Goal: Book appointment/travel/reservation

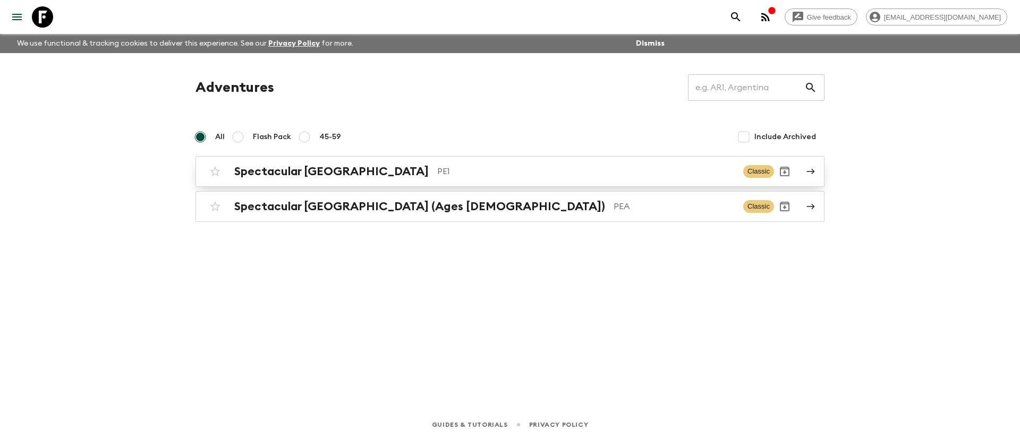
click at [305, 167] on h2 "Spectacular [GEOGRAPHIC_DATA]" at bounding box center [331, 172] width 194 height 14
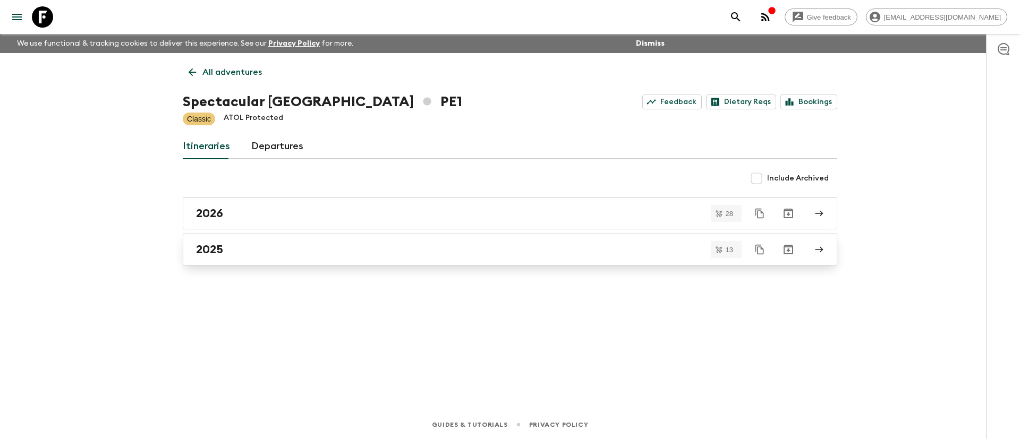
click at [250, 249] on div "2025" at bounding box center [500, 250] width 608 height 14
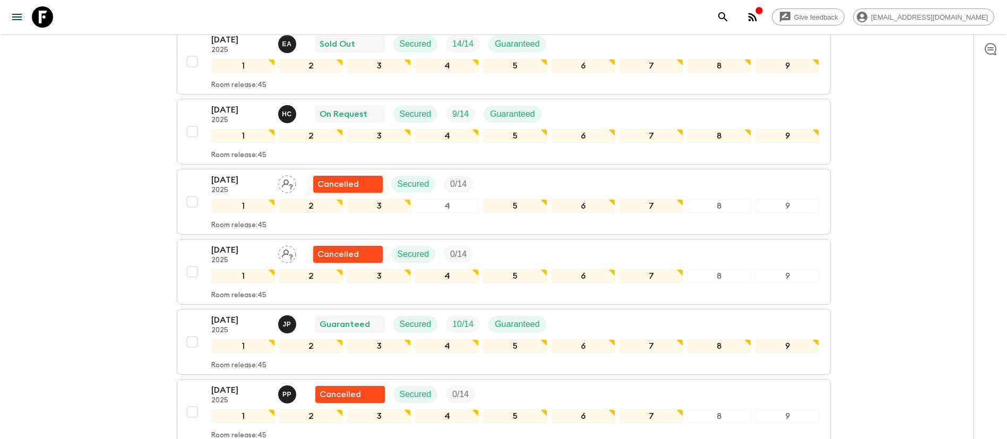
scroll to position [637, 0]
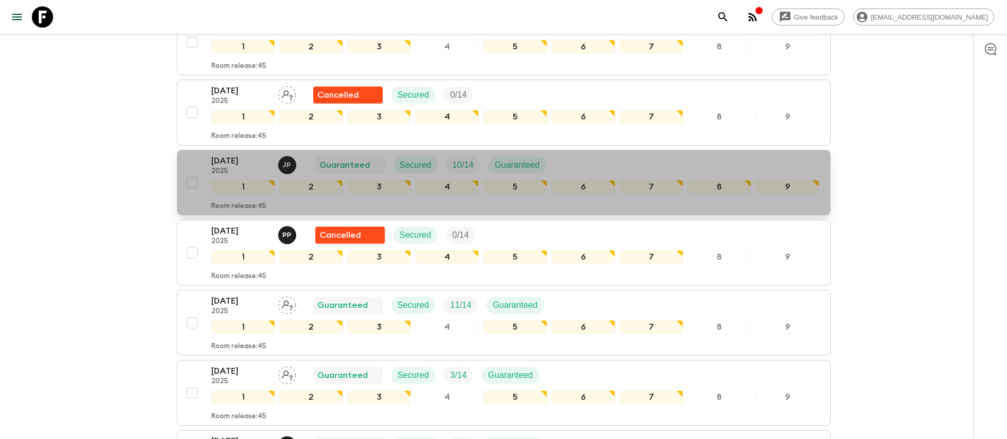
click at [591, 157] on div "[DATE] 2025 J P Guaranteed Secured 10 / 14 Guaranteed" at bounding box center [515, 165] width 609 height 21
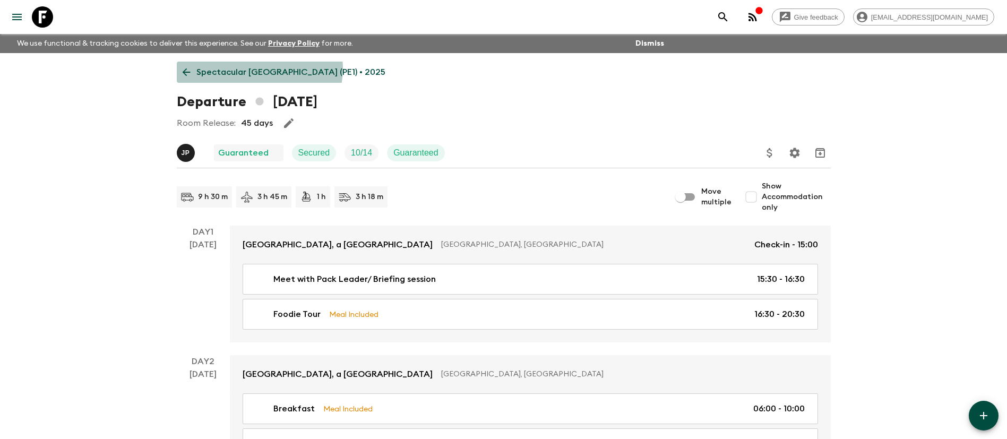
click at [259, 69] on p "Spectacular [GEOGRAPHIC_DATA] (PE1) • 2025" at bounding box center [291, 72] width 189 height 13
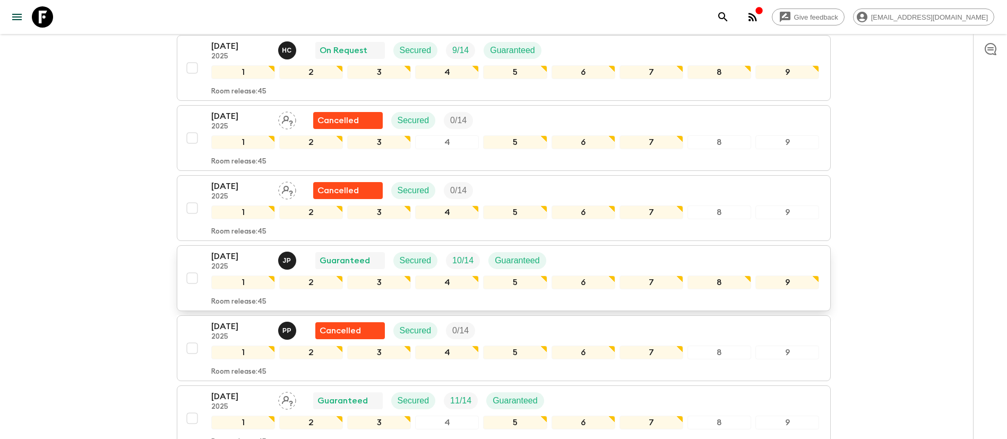
scroll to position [631, 0]
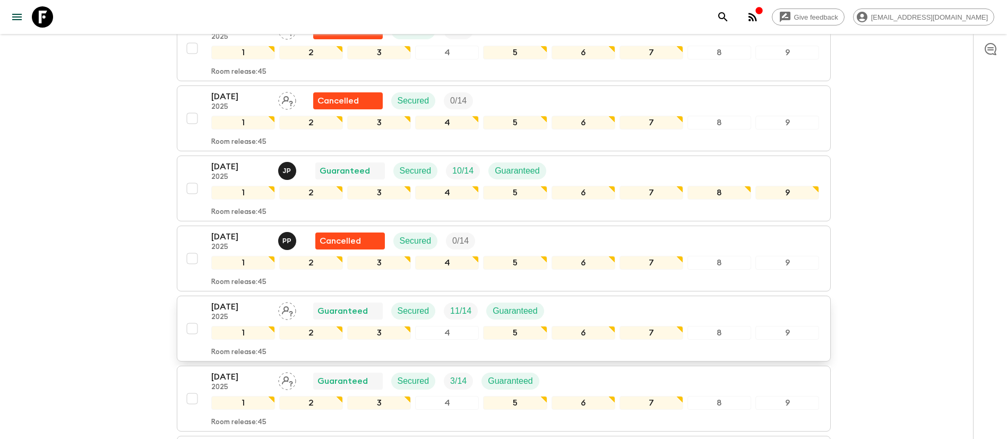
click at [597, 306] on div "[DATE] 2025 Guaranteed Secured 11 / 14 Guaranteed" at bounding box center [515, 311] width 609 height 21
